Goal: Task Accomplishment & Management: Complete application form

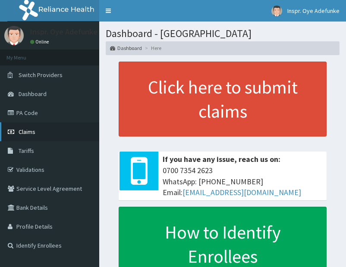
click at [51, 134] on link "Claims" at bounding box center [49, 131] width 99 height 19
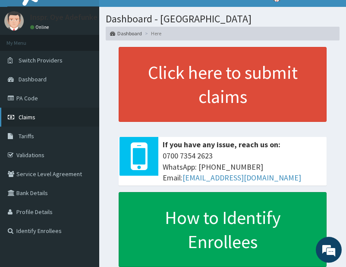
click at [50, 121] on link "Claims" at bounding box center [49, 117] width 99 height 19
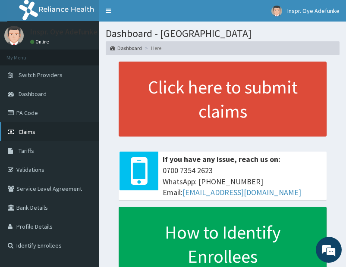
click at [22, 131] on span "Claims" at bounding box center [27, 132] width 17 height 8
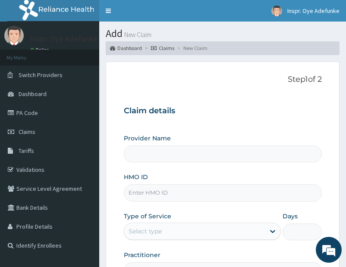
type input "[GEOGRAPHIC_DATA]"
click at [175, 194] on input "HMO ID" at bounding box center [223, 193] width 198 height 17
type input "EKI/10082/A"
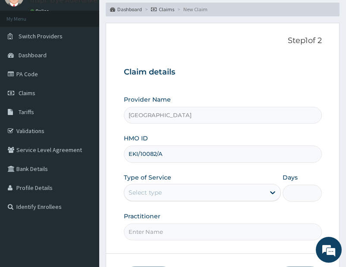
scroll to position [40, 0]
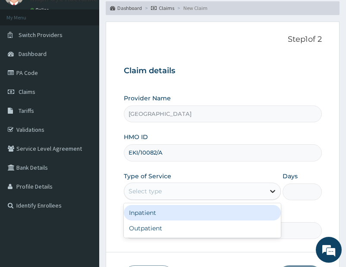
click at [271, 191] on icon at bounding box center [272, 191] width 9 height 9
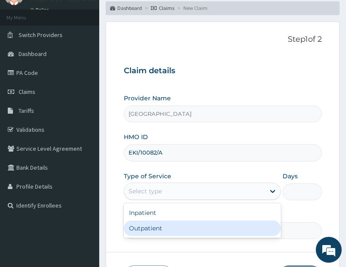
click at [238, 226] on div "Outpatient" at bounding box center [202, 229] width 157 height 16
type input "1"
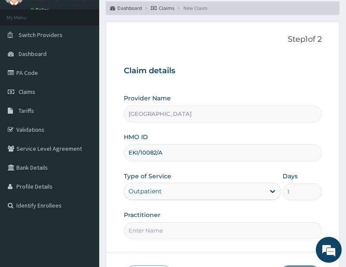
click at [147, 230] on input "Practitioner" at bounding box center [223, 230] width 198 height 17
type input "[PERSON_NAME]"
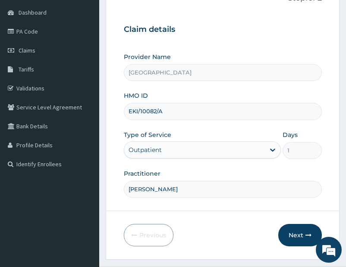
scroll to position [84, 0]
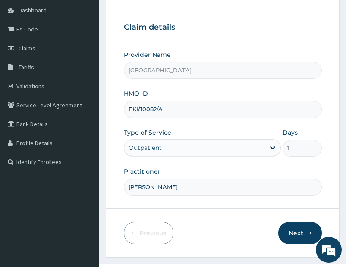
click at [291, 235] on button "Next" at bounding box center [300, 233] width 44 height 22
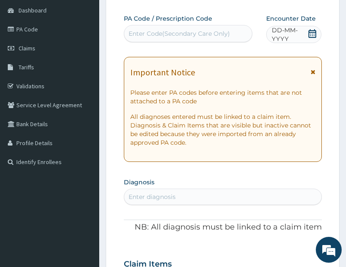
click at [154, 194] on div "Enter diagnosis" at bounding box center [151, 197] width 47 height 9
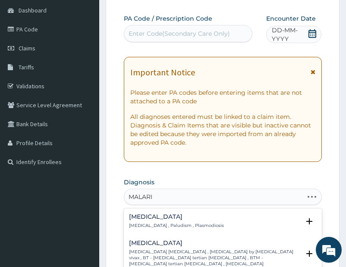
type input "[MEDICAL_DATA]"
click at [159, 224] on p "Malaria , Paludism , Plasmodiosis" at bounding box center [176, 226] width 95 height 6
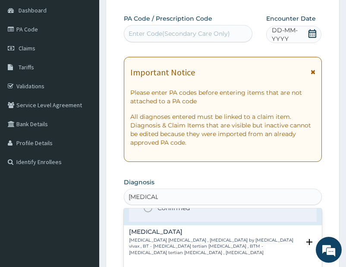
scroll to position [61, 0]
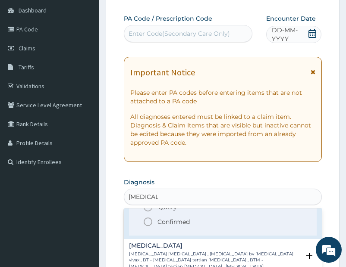
click at [146, 222] on icon "status option filled" at bounding box center [148, 222] width 10 height 10
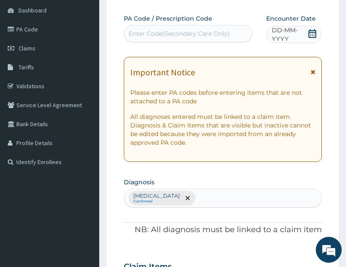
click at [312, 70] on icon at bounding box center [312, 72] width 5 height 6
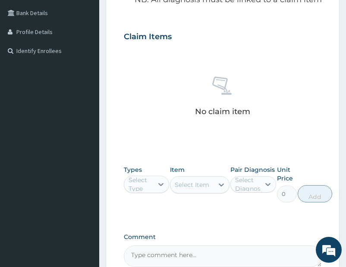
scroll to position [199, 0]
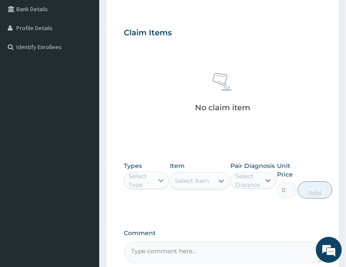
click at [160, 180] on icon at bounding box center [161, 180] width 9 height 9
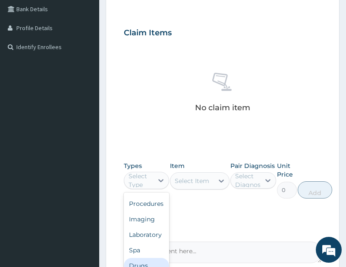
click at [150, 258] on div "Drugs" at bounding box center [147, 266] width 46 height 16
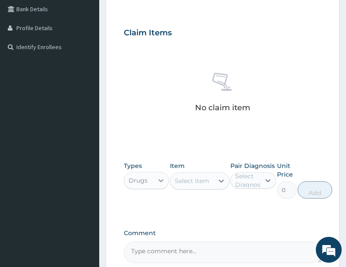
click at [155, 180] on div at bounding box center [161, 181] width 16 height 16
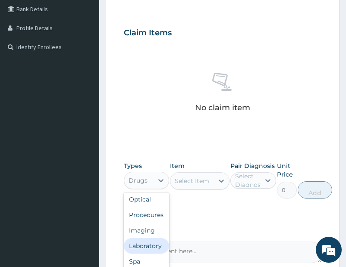
click at [149, 244] on div "Laboratory" at bounding box center [147, 246] width 46 height 16
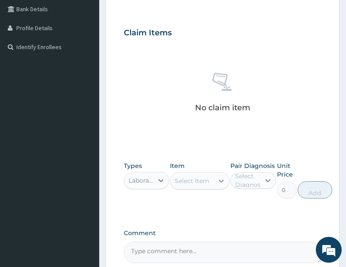
click at [220, 180] on icon at bounding box center [221, 181] width 9 height 9
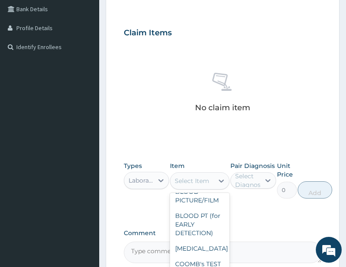
scroll to position [986, 0]
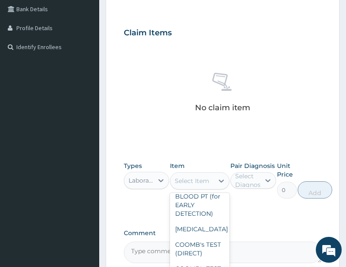
click at [182, 173] on div "Select Item" at bounding box center [200, 180] width 60 height 17
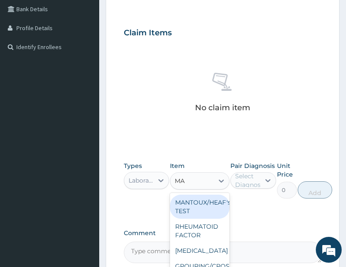
type input "MAL"
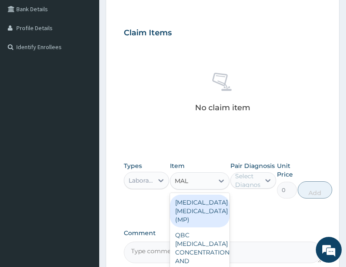
click at [194, 206] on div "MALARIA PARASITE (MP)" at bounding box center [200, 211] width 60 height 33
type input "1400"
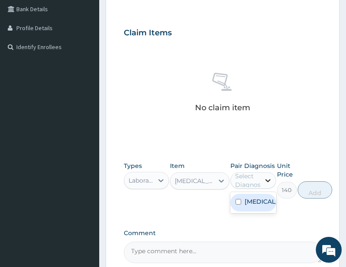
click at [268, 179] on icon at bounding box center [267, 180] width 9 height 9
click at [240, 201] on input "checkbox" at bounding box center [238, 202] width 6 height 6
checkbox input "true"
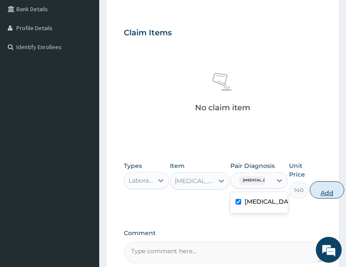
click at [315, 190] on button "Add" at bounding box center [327, 190] width 34 height 17
type input "0"
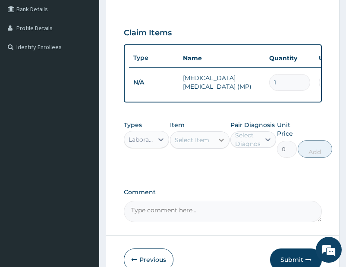
click at [219, 144] on icon at bounding box center [221, 140] width 9 height 9
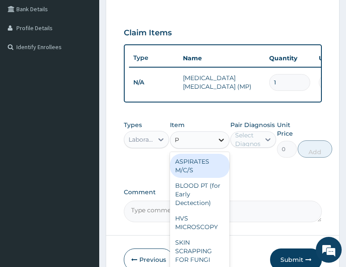
type input "PC"
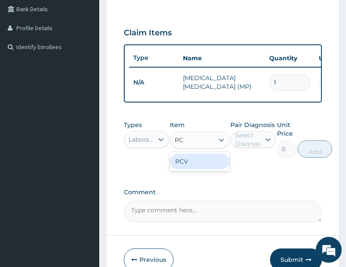
click at [198, 168] on div "PCV" at bounding box center [200, 162] width 60 height 16
type input "1000"
click at [262, 145] on div at bounding box center [268, 140] width 16 height 16
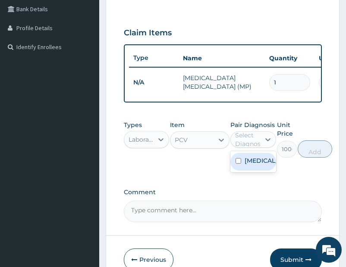
click at [239, 164] on input "checkbox" at bounding box center [238, 161] width 6 height 6
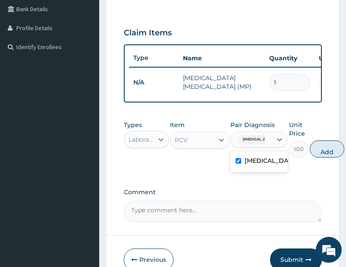
click at [239, 164] on input "checkbox" at bounding box center [238, 161] width 6 height 6
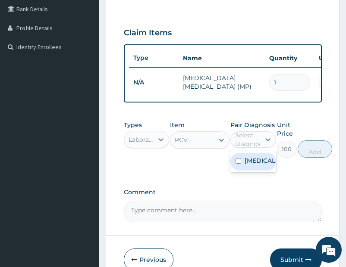
click at [239, 164] on input "checkbox" at bounding box center [238, 161] width 6 height 6
checkbox input "true"
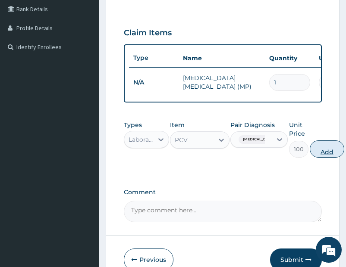
click at [323, 156] on button "Add" at bounding box center [327, 149] width 34 height 17
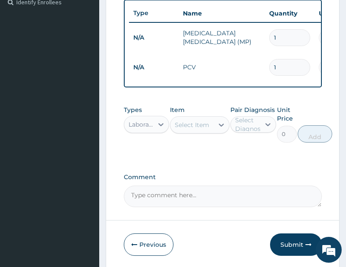
scroll to position [247, 0]
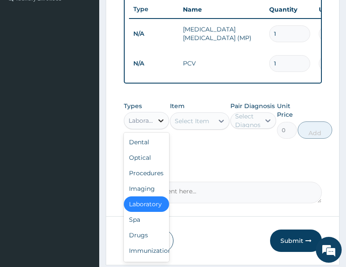
click at [160, 125] on icon at bounding box center [161, 120] width 9 height 9
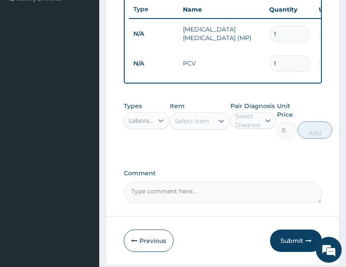
click at [163, 122] on icon at bounding box center [160, 120] width 5 height 3
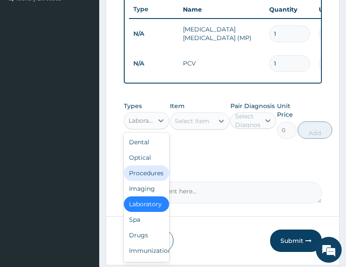
click at [151, 181] on div "Procedures" at bounding box center [147, 174] width 46 height 16
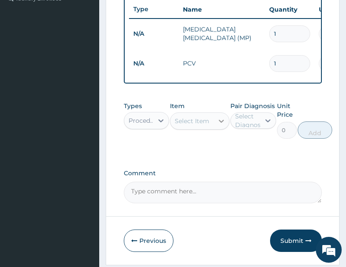
click at [219, 123] on icon at bounding box center [221, 121] width 9 height 9
click at [219, 125] on icon at bounding box center [221, 121] width 9 height 9
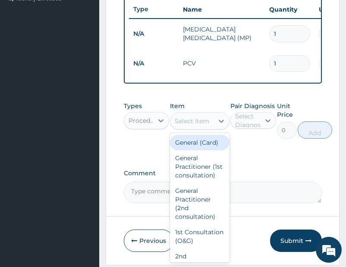
click at [217, 150] on div "General (Card)" at bounding box center [200, 143] width 60 height 16
type input "1500"
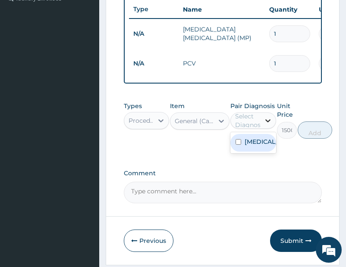
click at [268, 125] on icon at bounding box center [267, 120] width 9 height 9
click at [238, 145] on input "checkbox" at bounding box center [238, 142] width 6 height 6
checkbox input "true"
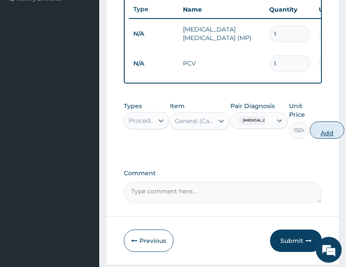
click at [310, 135] on button "Add" at bounding box center [327, 130] width 34 height 17
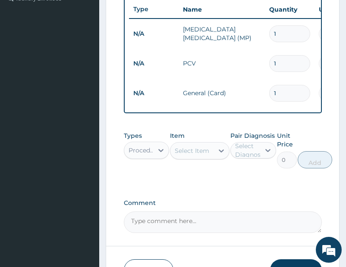
click at [213, 156] on div "Select Item" at bounding box center [191, 151] width 43 height 14
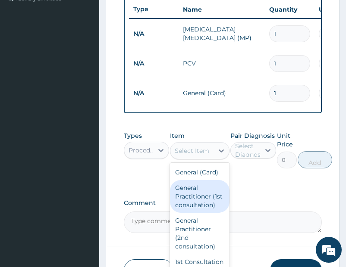
click at [204, 206] on div "General Practitioner (1st consultation)" at bounding box center [200, 196] width 60 height 33
type input "3000"
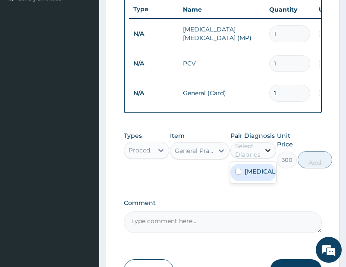
click at [263, 155] on icon at bounding box center [267, 150] width 9 height 9
click at [240, 175] on input "checkbox" at bounding box center [238, 172] width 6 height 6
checkbox input "true"
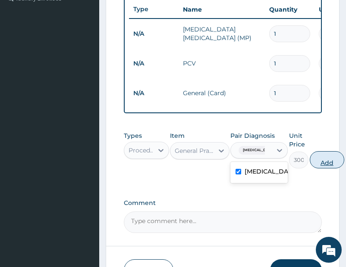
click at [319, 166] on button "Add" at bounding box center [327, 159] width 34 height 17
type input "0"
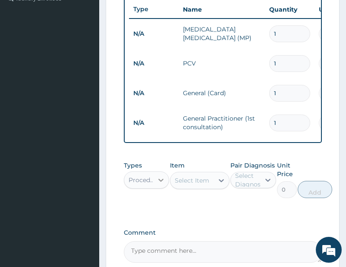
click at [157, 184] on icon at bounding box center [161, 180] width 9 height 9
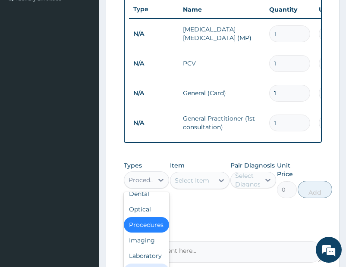
scroll to position [0, 0]
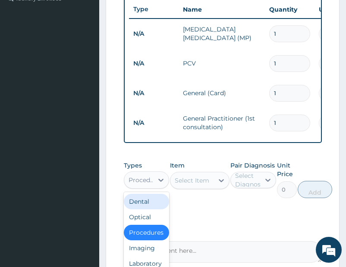
click at [136, 180] on div "Procedures" at bounding box center [138, 180] width 29 height 14
type input "DR"
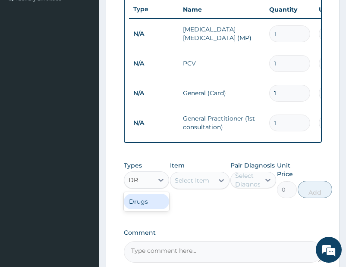
click at [144, 204] on div "Drugs" at bounding box center [147, 202] width 46 height 16
click at [222, 189] on div "Select Item" at bounding box center [200, 180] width 60 height 17
click at [220, 185] on icon at bounding box center [221, 180] width 9 height 9
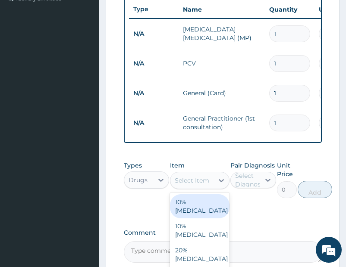
click at [204, 183] on div "Select Item" at bounding box center [192, 180] width 34 height 9
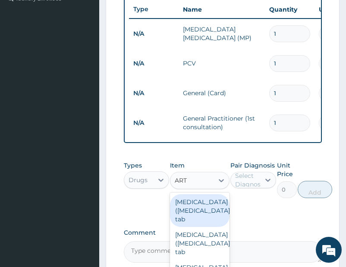
type input "ARTE"
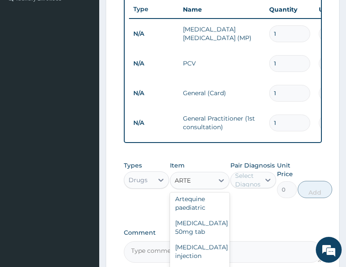
scroll to position [128, 0]
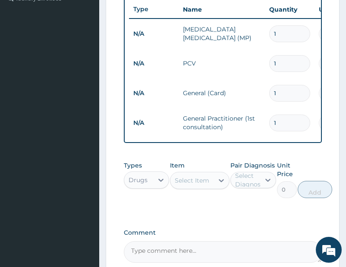
click at [194, 185] on div "Select Item" at bounding box center [191, 181] width 43 height 14
type input "INJ"
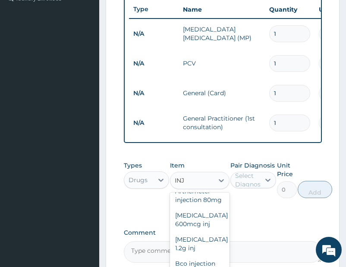
scroll to position [355, 0]
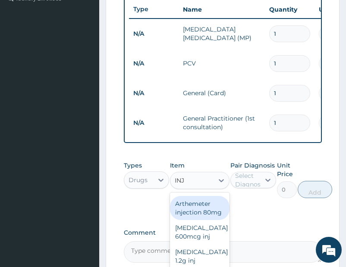
click at [210, 220] on div "Arthemeter injection 80mg" at bounding box center [200, 208] width 60 height 24
type input "420"
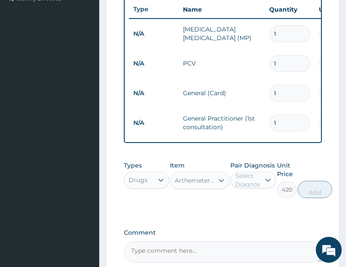
click at [249, 185] on div "Select Diagnosis" at bounding box center [250, 180] width 30 height 17
click at [238, 204] on input "checkbox" at bounding box center [238, 202] width 6 height 6
checkbox input "true"
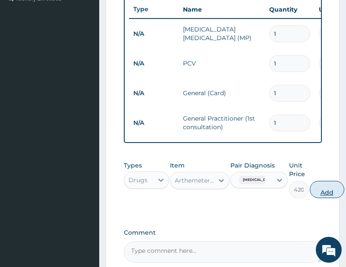
click at [312, 196] on button "Add" at bounding box center [327, 189] width 34 height 17
type input "0"
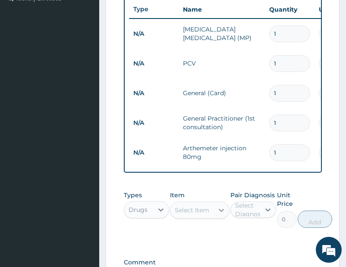
click at [215, 216] on div at bounding box center [221, 211] width 16 height 16
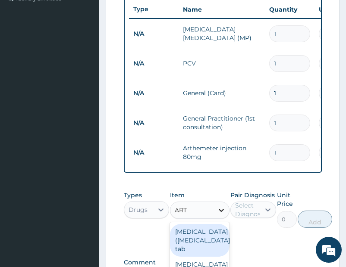
type input "ARTH"
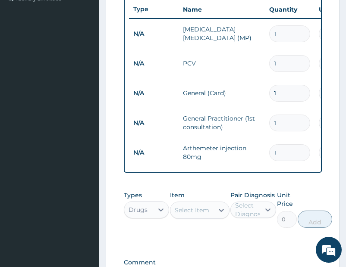
click at [205, 216] on div "Select Item" at bounding box center [191, 211] width 43 height 14
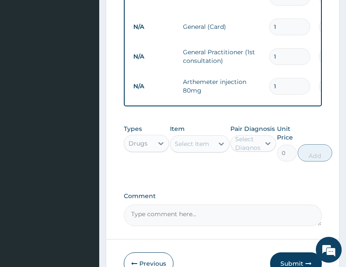
scroll to position [317, 0]
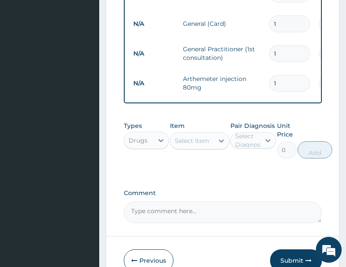
click at [200, 145] on div "Select Item" at bounding box center [192, 141] width 34 height 9
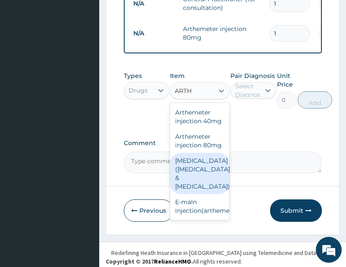
scroll to position [0, 11]
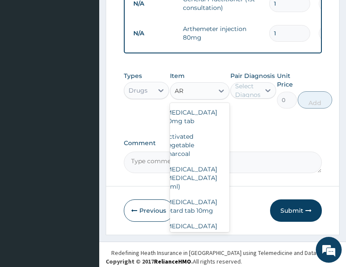
type input "A"
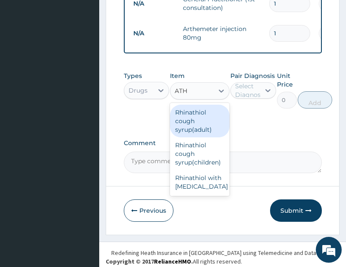
scroll to position [0, 0]
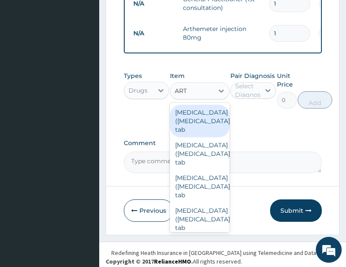
type input "ARTE"
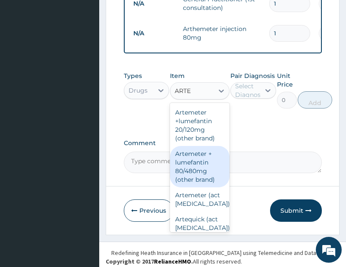
click at [192, 182] on div "Artemeter + lumefantin 80/480mg (other brand)" at bounding box center [200, 166] width 60 height 41
type input "192"
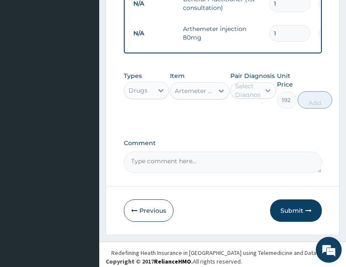
click at [267, 95] on icon at bounding box center [267, 90] width 9 height 9
click at [237, 115] on input "checkbox" at bounding box center [238, 112] width 6 height 6
checkbox input "true"
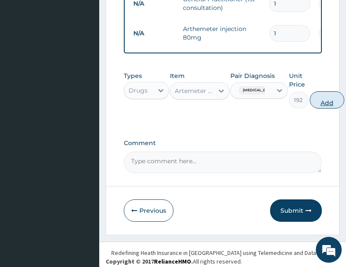
click at [310, 109] on button "Add" at bounding box center [327, 99] width 34 height 17
type input "0"
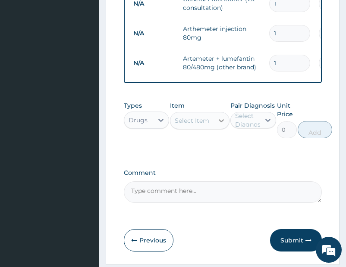
click at [217, 124] on icon at bounding box center [221, 120] width 9 height 9
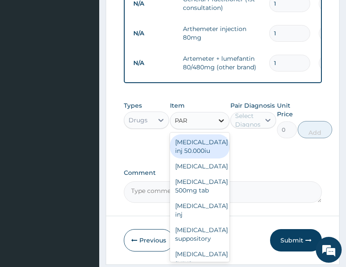
type input "PARA"
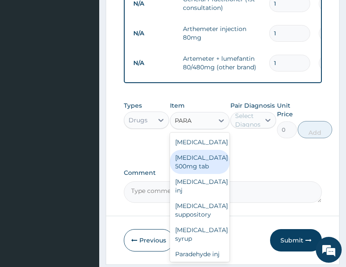
click at [189, 172] on div "Paracetamol 500mg tab" at bounding box center [200, 162] width 60 height 24
type input "10"
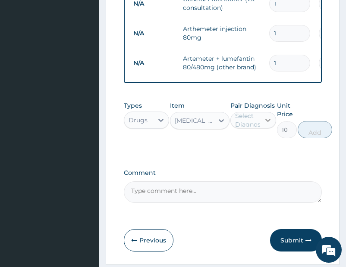
click at [268, 125] on icon at bounding box center [267, 120] width 9 height 9
click at [248, 146] on label "Malaria" at bounding box center [261, 141] width 35 height 9
checkbox input "true"
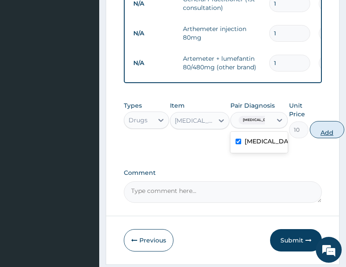
click at [320, 136] on button "Add" at bounding box center [327, 129] width 34 height 17
type input "0"
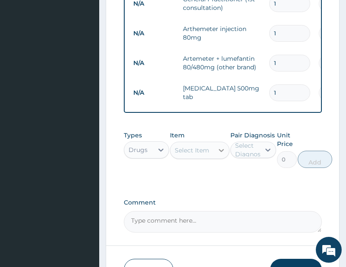
click at [216, 156] on div at bounding box center [221, 151] width 16 height 16
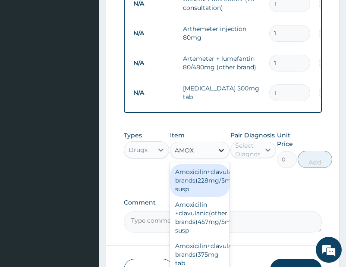
type input "AMOXI"
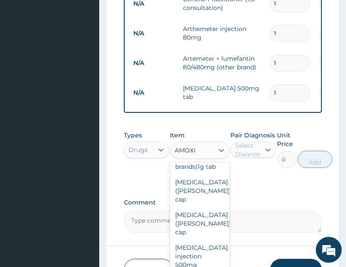
scroll to position [157, 0]
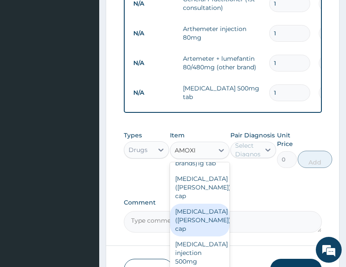
click at [198, 211] on div "Amoxil (beecham)500mg cap" at bounding box center [200, 220] width 60 height 33
type input "102"
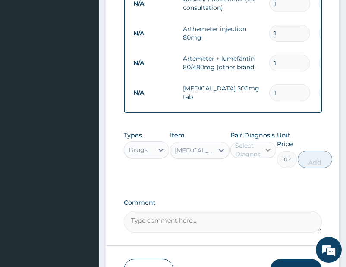
click at [265, 153] on icon at bounding box center [267, 150] width 9 height 9
click at [240, 174] on input "checkbox" at bounding box center [238, 172] width 6 height 6
checkbox input "true"
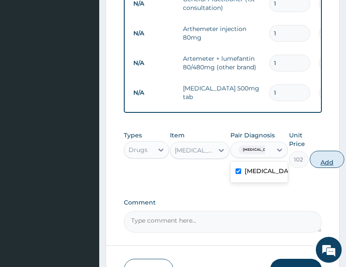
click at [310, 168] on button "Add" at bounding box center [327, 159] width 34 height 17
type input "0"
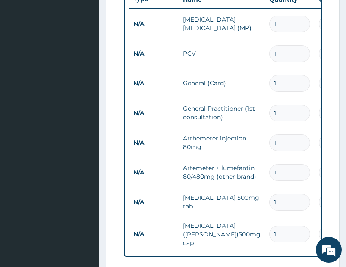
scroll to position [261, 0]
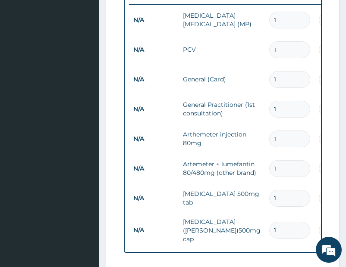
click at [282, 137] on input "1" at bounding box center [289, 139] width 41 height 17
type input "0.00"
type input "6"
type input "2520.00"
type input "6"
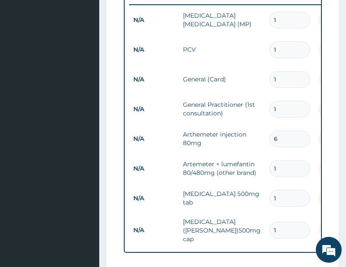
click at [276, 167] on input "1" at bounding box center [289, 168] width 41 height 17
type input "0.00"
type input "6"
type input "1152.00"
type input "6"
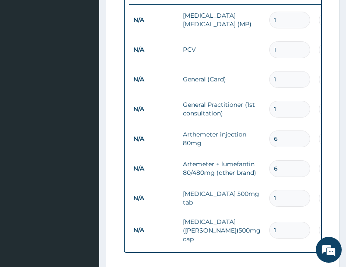
click at [277, 198] on input "1" at bounding box center [289, 198] width 41 height 17
type input "18"
type input "180.00"
type input "1"
type input "10.00"
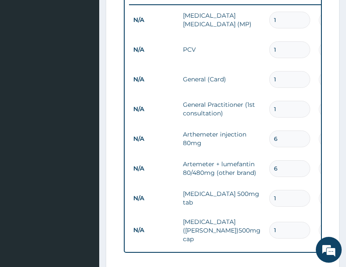
type input "0.00"
type input "3"
type input "30.00"
type input "30"
type input "300.00"
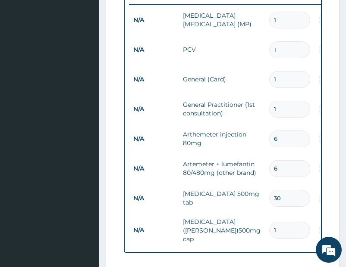
type input "30"
click at [281, 228] on input "1" at bounding box center [289, 230] width 41 height 17
type input "10"
type input "1020.00"
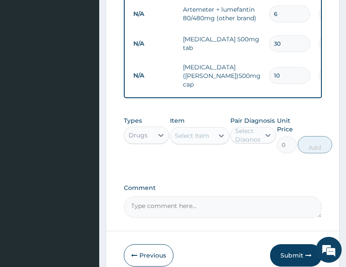
scroll to position [420, 0]
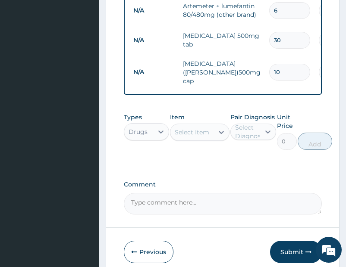
type input "10"
click at [145, 204] on textarea "Comment" at bounding box center [223, 204] width 198 height 22
drag, startPoint x: 276, startPoint y: 213, endPoint x: 295, endPoint y: 124, distance: 91.7
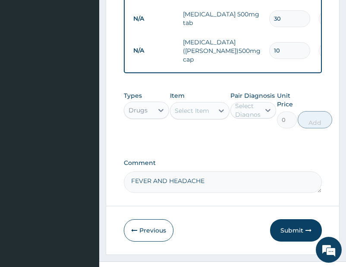
scroll to position [454, 0]
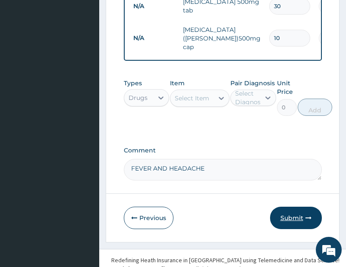
type textarea "FEVER AND HEADACHE"
click at [301, 218] on button "Submit" at bounding box center [296, 218] width 52 height 22
click at [309, 218] on icon "button" at bounding box center [308, 218] width 6 height 6
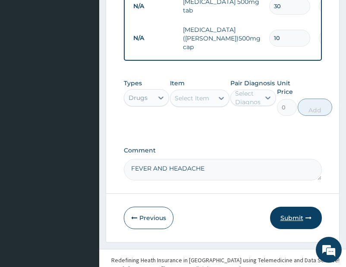
click at [309, 218] on icon "button" at bounding box center [308, 218] width 6 height 6
click at [290, 217] on button "Submit" at bounding box center [296, 218] width 52 height 22
click at [290, 222] on button "Submit" at bounding box center [296, 218] width 52 height 22
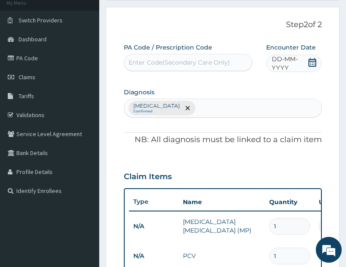
scroll to position [54, 0]
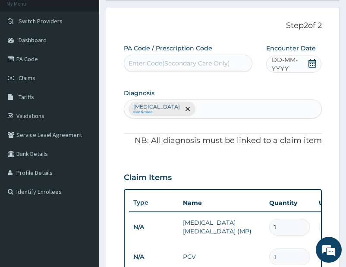
click at [306, 64] on span "DD-MM-YYYY" at bounding box center [289, 64] width 35 height 17
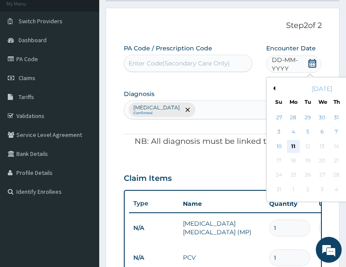
click at [294, 146] on div "11" at bounding box center [293, 146] width 13 height 13
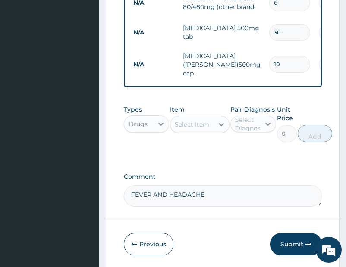
scroll to position [432, 0]
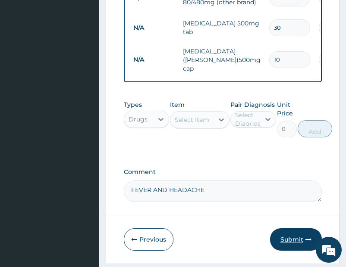
click at [296, 244] on button "Submit" at bounding box center [296, 240] width 52 height 22
